Goal: Book appointment/travel/reservation

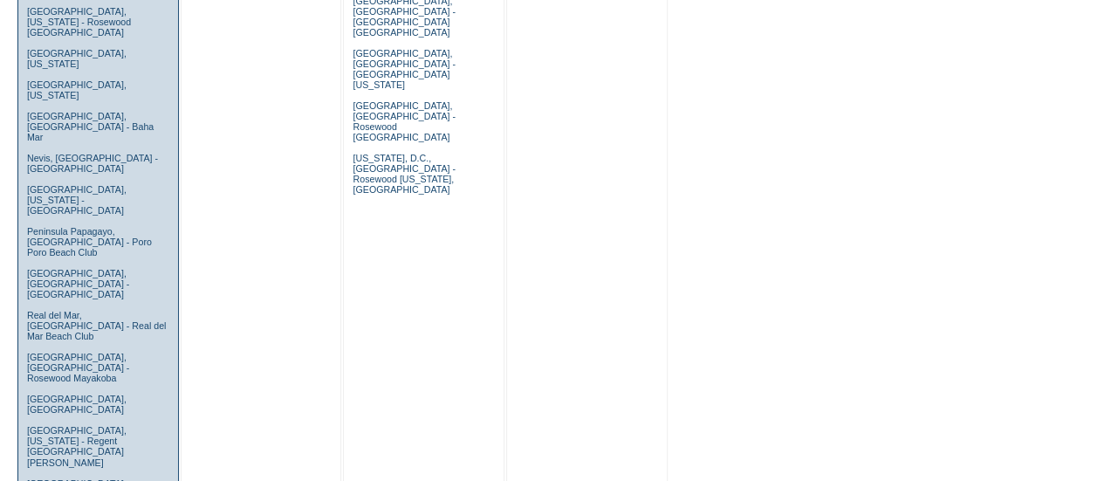
scroll to position [1222, 0]
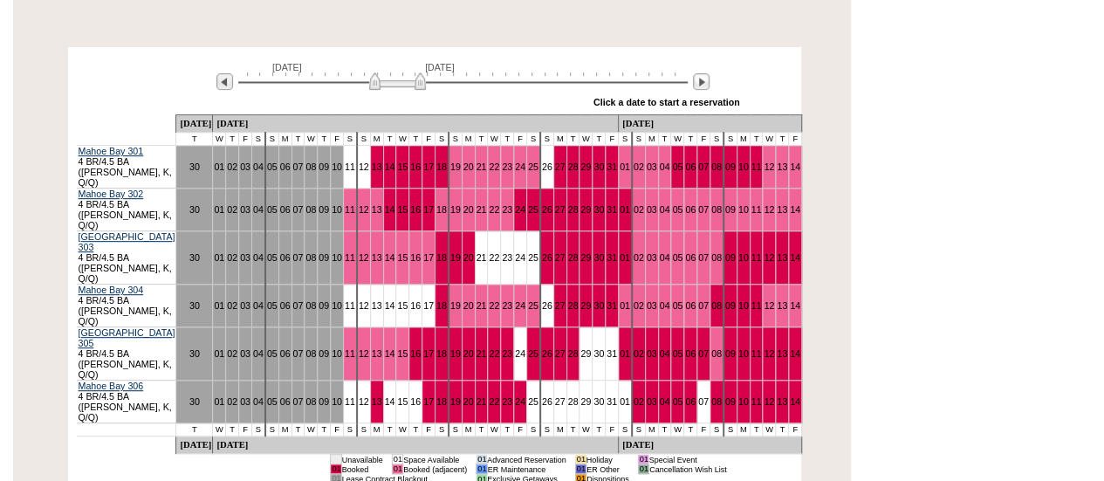
scroll to position [349, 0]
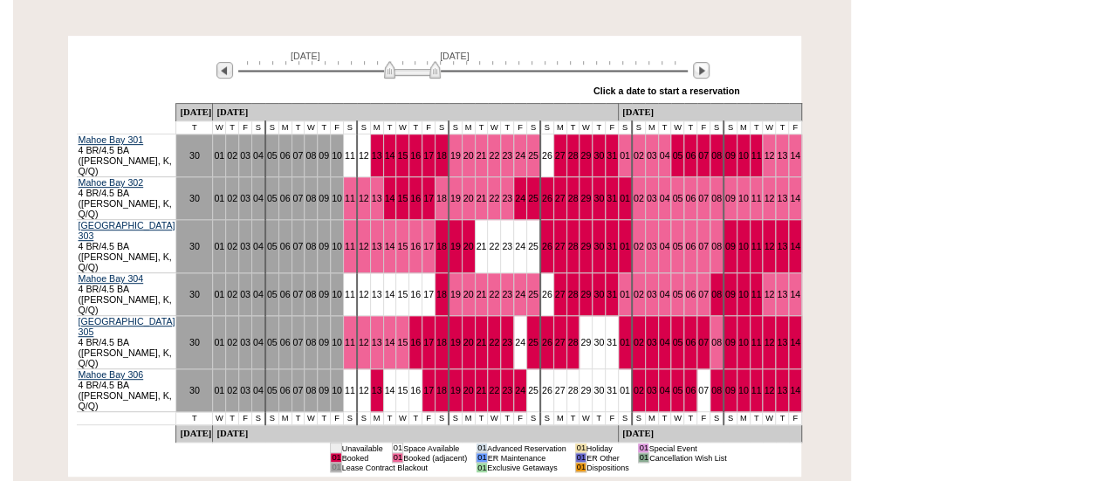
drag, startPoint x: 400, startPoint y: 50, endPoint x: 421, endPoint y: 51, distance: 21.9
click at [421, 61] on img at bounding box center [412, 69] width 57 height 17
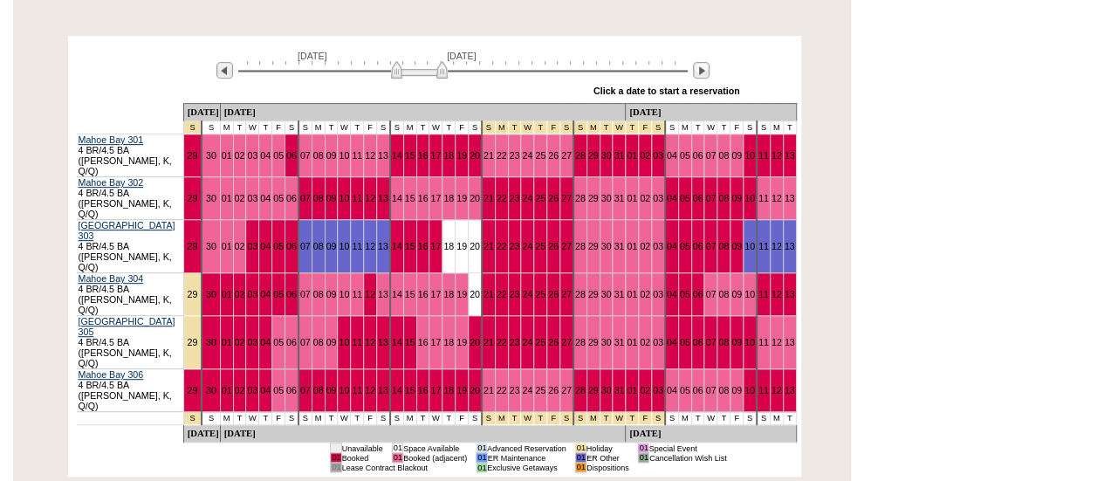
scroll to position [0, 0]
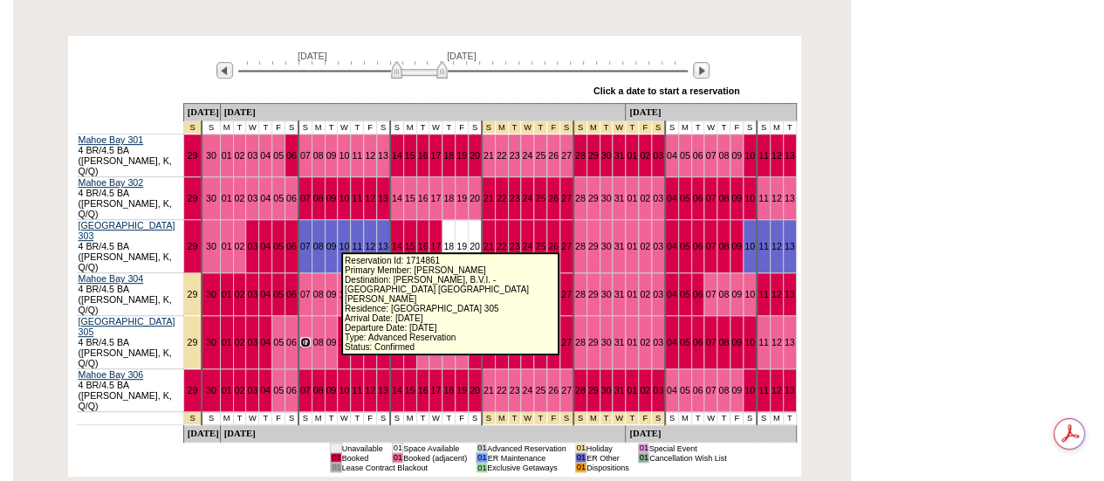
click at [311, 337] on link "07" at bounding box center [305, 342] width 10 height 10
